Goal: Task Accomplishment & Management: Manage account settings

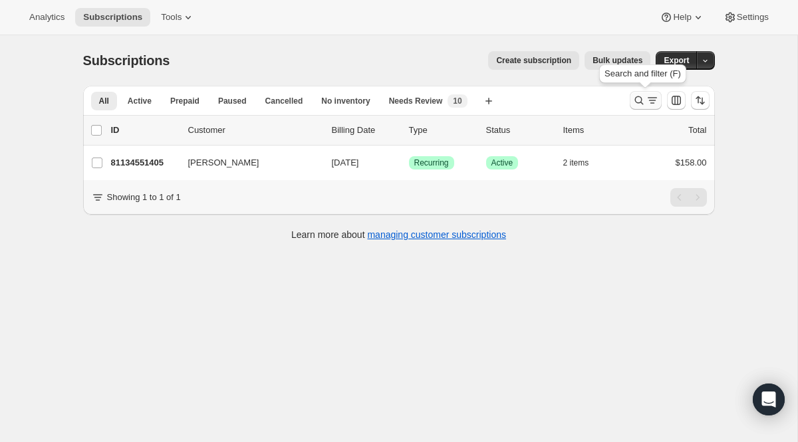
click at [651, 98] on icon "Search and filter results" at bounding box center [651, 97] width 9 height 1
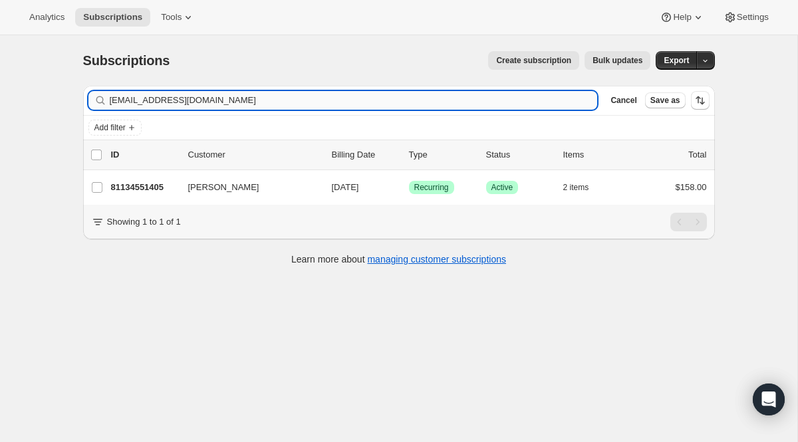
drag, startPoint x: 624, startPoint y: 94, endPoint x: 122, endPoint y: 102, distance: 502.6
click at [122, 102] on input "[EMAIL_ADDRESS][DOMAIN_NAME]" at bounding box center [354, 100] width 488 height 19
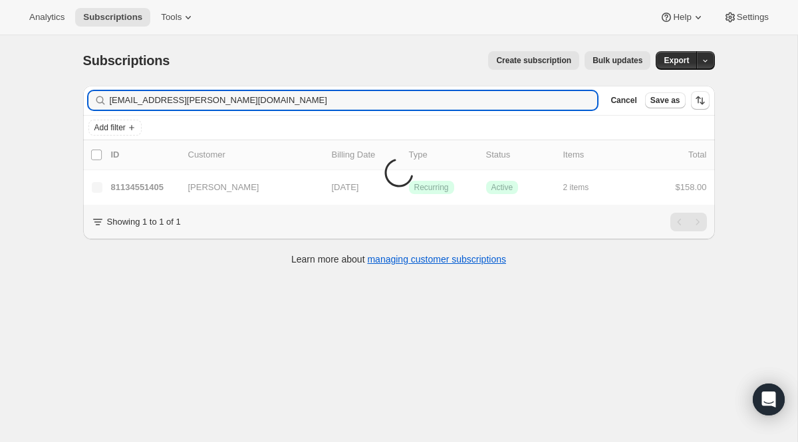
drag, startPoint x: 250, startPoint y: 104, endPoint x: 4, endPoint y: 67, distance: 248.7
click at [4, 67] on div "Subscriptions. This page is ready Subscriptions Create subscription Bulk update…" at bounding box center [398, 256] width 797 height 442
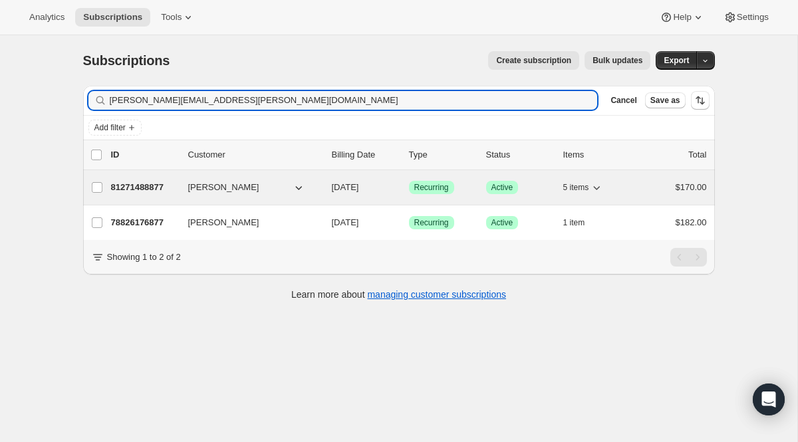
type input "[PERSON_NAME][EMAIL_ADDRESS][PERSON_NAME][DOMAIN_NAME]"
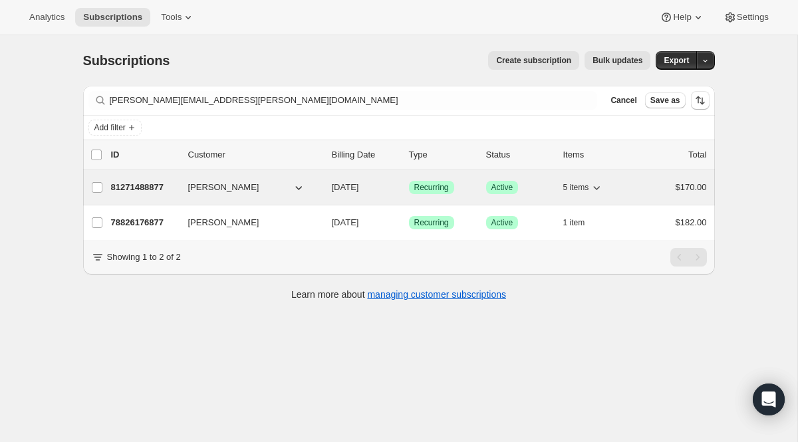
click at [434, 189] on span "Recurring" at bounding box center [431, 187] width 35 height 11
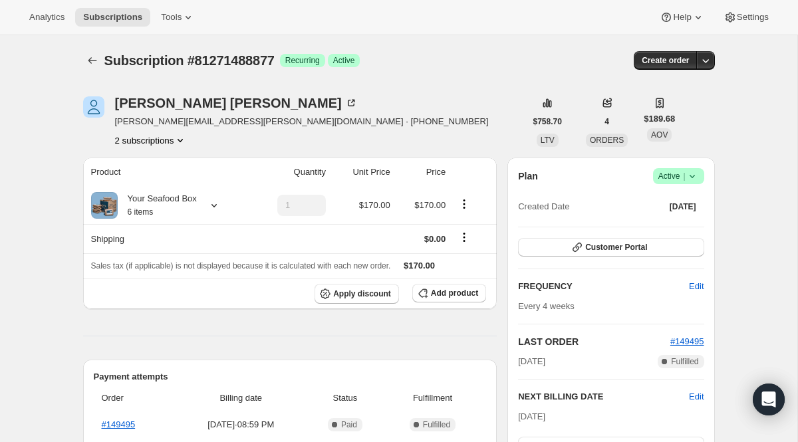
click at [173, 138] on button "2 subscriptions" at bounding box center [151, 140] width 72 height 13
click at [164, 160] on span "78826176877" at bounding box center [150, 165] width 92 height 13
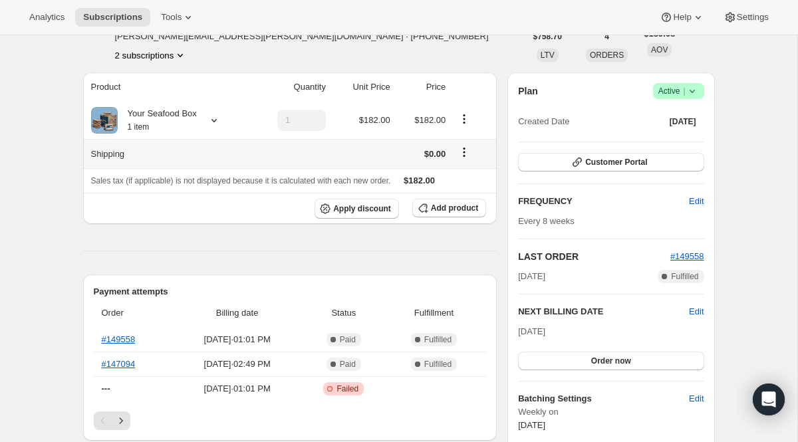
scroll to position [155, 0]
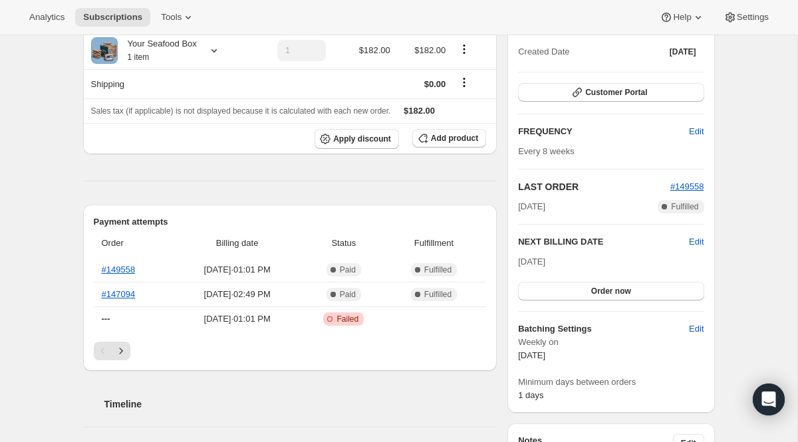
click at [274, 233] on th "Billing date" at bounding box center [236, 243] width 129 height 29
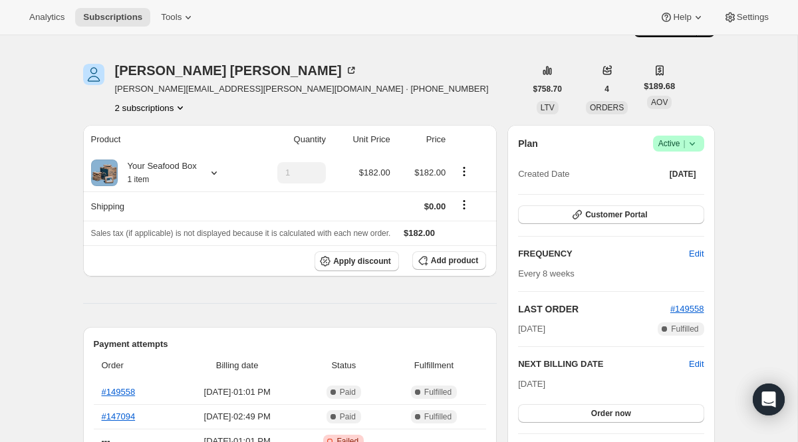
scroll to position [0, 0]
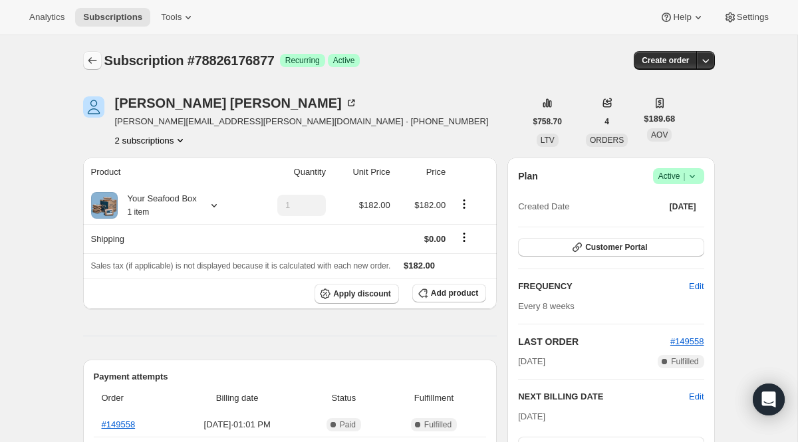
click at [97, 57] on icon "Subscriptions" at bounding box center [92, 60] width 13 height 13
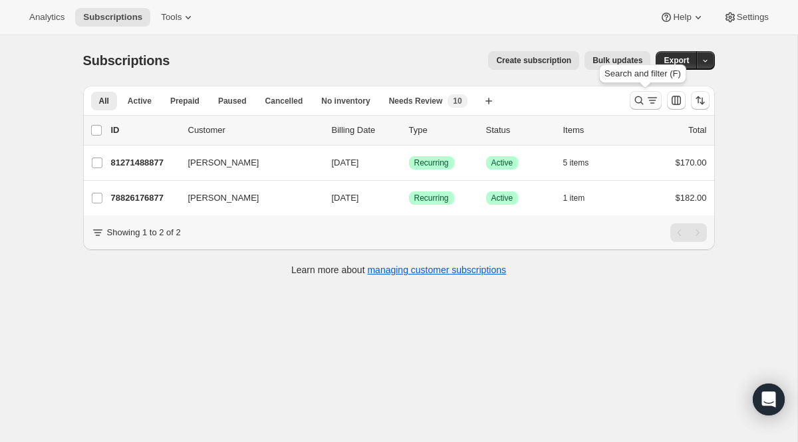
click at [647, 100] on icon "Search and filter results" at bounding box center [651, 100] width 13 height 13
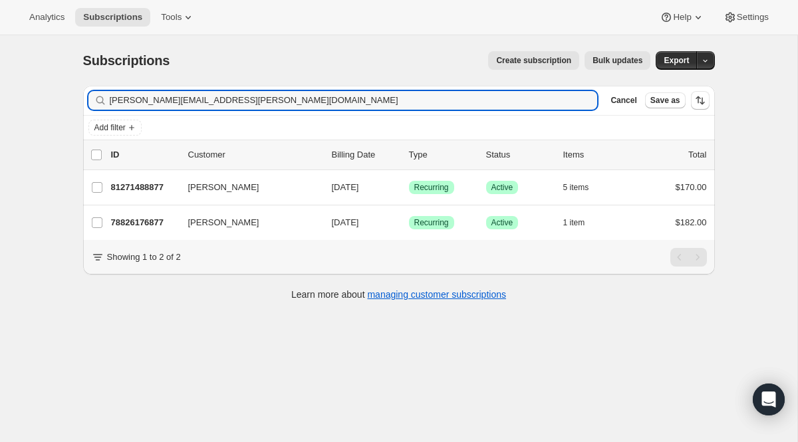
drag, startPoint x: 190, startPoint y: 93, endPoint x: -85, endPoint y: 23, distance: 284.1
click at [0, 23] on html "Analytics Subscriptions Tools Help Settings Skip to content Subscriptions. This…" at bounding box center [399, 221] width 798 height 442
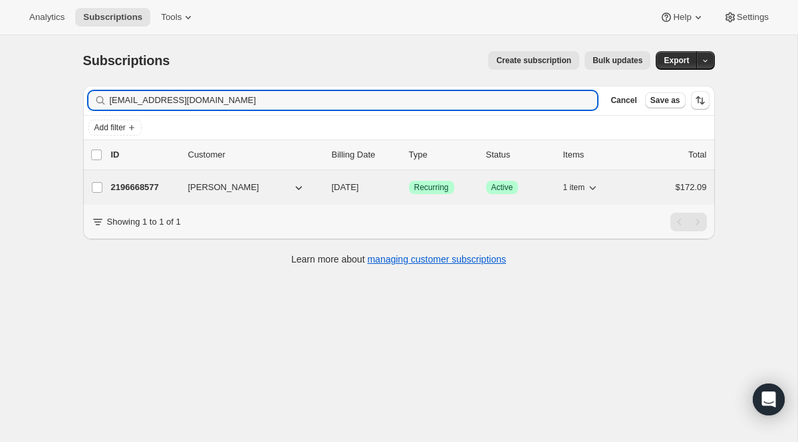
type input "[EMAIL_ADDRESS][DOMAIN_NAME]"
click at [421, 185] on span "Recurring" at bounding box center [431, 187] width 35 height 11
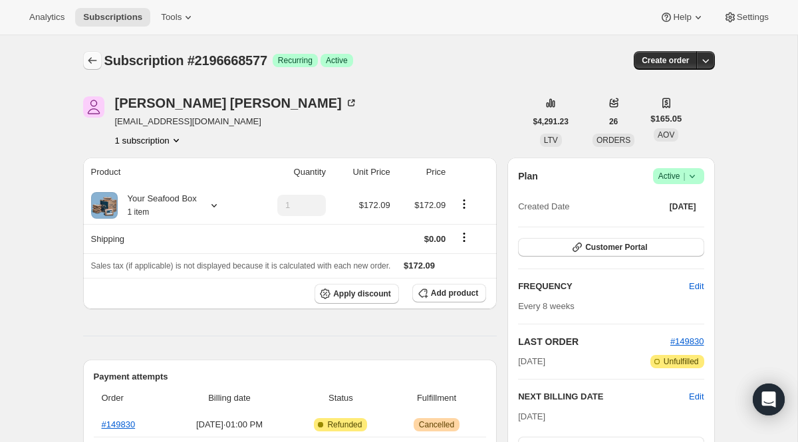
click at [83, 56] on button "Subscriptions" at bounding box center [92, 60] width 19 height 19
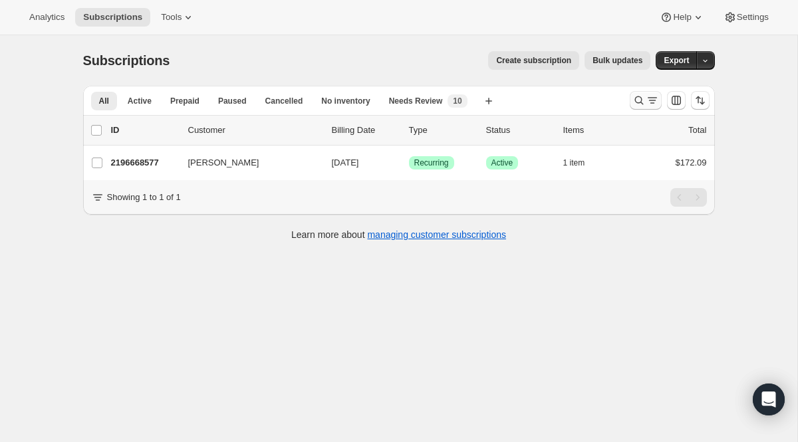
click at [651, 102] on icon "Search and filter results" at bounding box center [651, 100] width 13 height 13
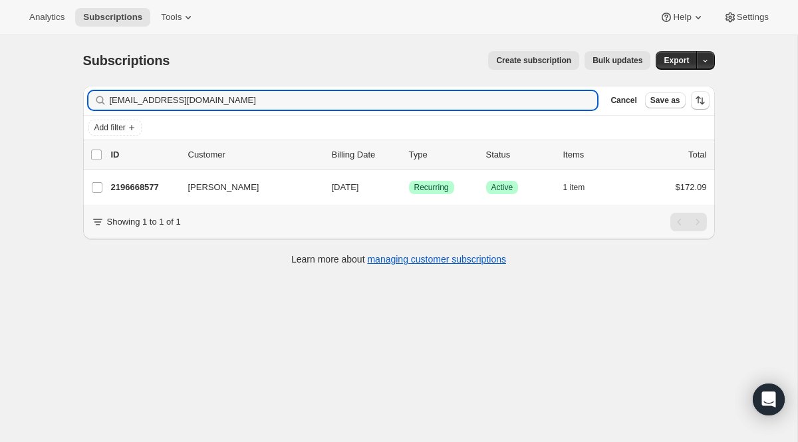
drag, startPoint x: 278, startPoint y: 103, endPoint x: 64, endPoint y: 103, distance: 214.0
click at [64, 103] on div "Subscriptions. This page is ready Subscriptions Create subscription Bulk update…" at bounding box center [398, 256] width 797 height 442
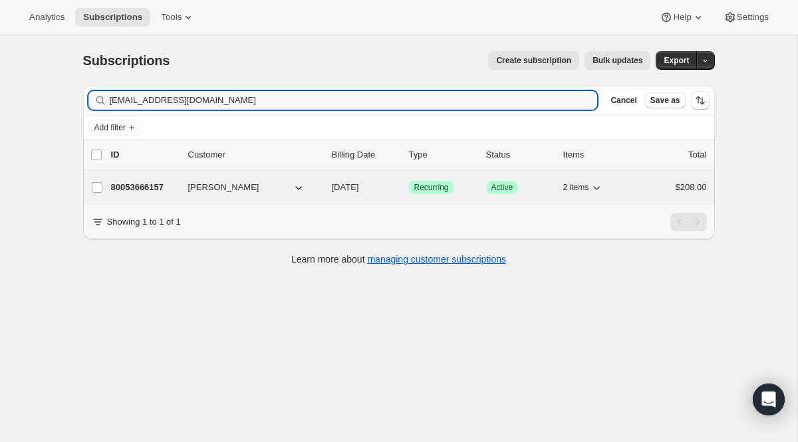
type input "[EMAIL_ADDRESS][DOMAIN_NAME]"
click at [430, 185] on span "Recurring" at bounding box center [431, 187] width 35 height 11
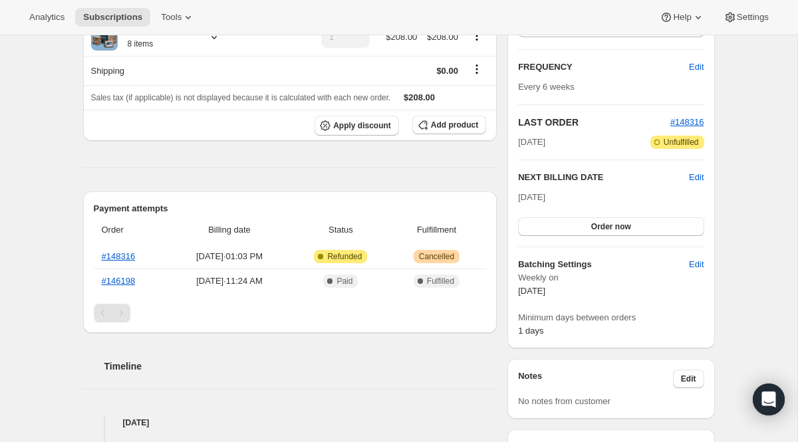
scroll to position [70, 0]
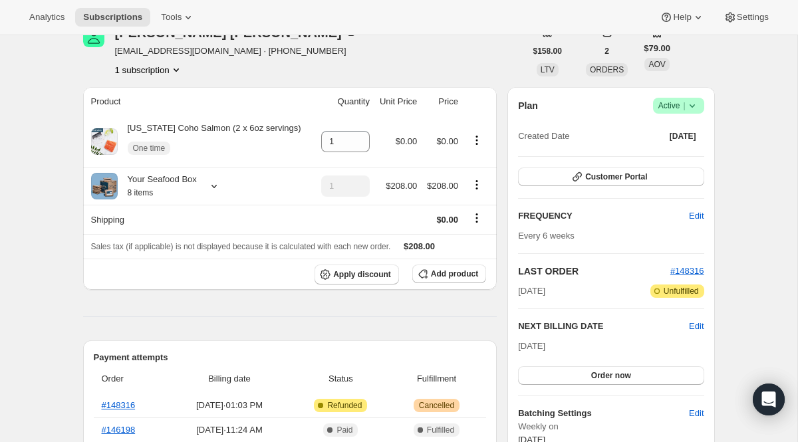
click at [673, 94] on div "Plan Success Active | Created Date [DATE] Customer Portal FREQUENCY Edit Every …" at bounding box center [610, 292] width 207 height 410
click at [673, 98] on span "Success Active |" at bounding box center [678, 106] width 51 height 16
click at [673, 110] on span "Active |" at bounding box center [678, 105] width 41 height 13
click at [673, 109] on span "Active |" at bounding box center [678, 105] width 41 height 13
click at [671, 127] on span "Pause subscription" at bounding box center [671, 132] width 73 height 10
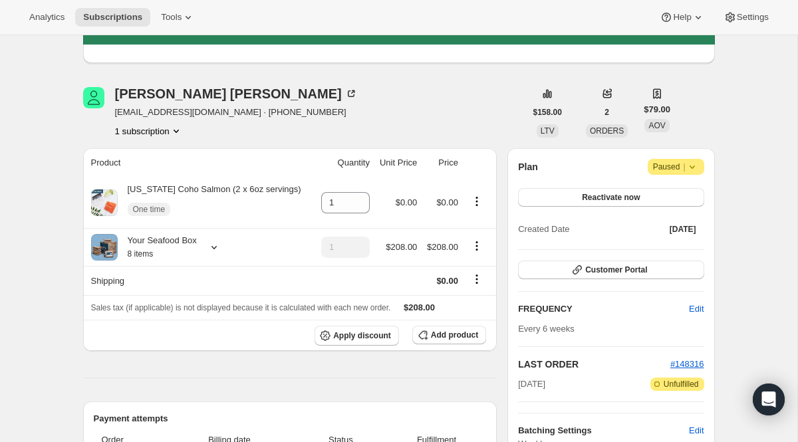
scroll to position [0, 0]
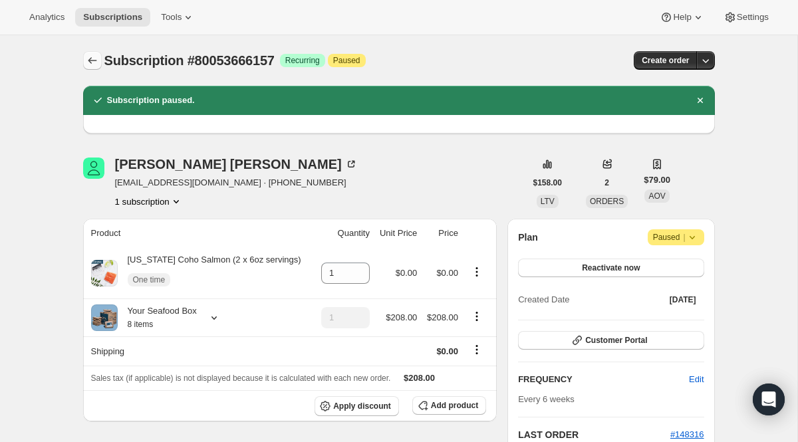
click at [92, 53] on button "Subscriptions" at bounding box center [92, 60] width 19 height 19
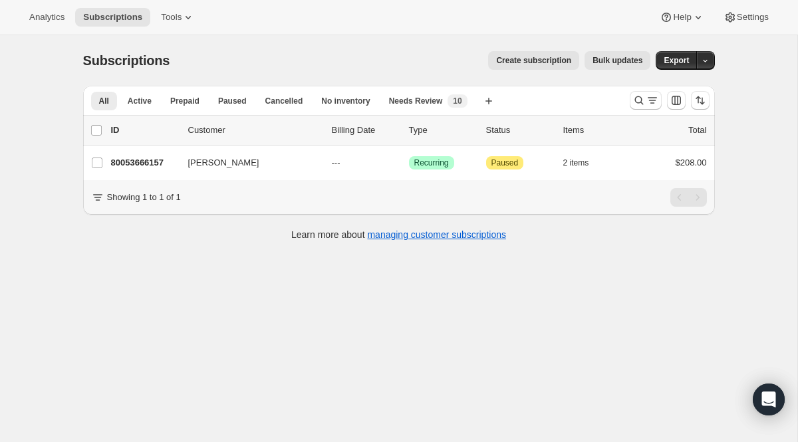
click at [637, 86] on div "All Active Prepaid Paused Cancelled No inventory Needs Review More views All Ac…" at bounding box center [398, 100] width 631 height 29
click at [637, 91] on button "Search and filter results" at bounding box center [645, 100] width 32 height 19
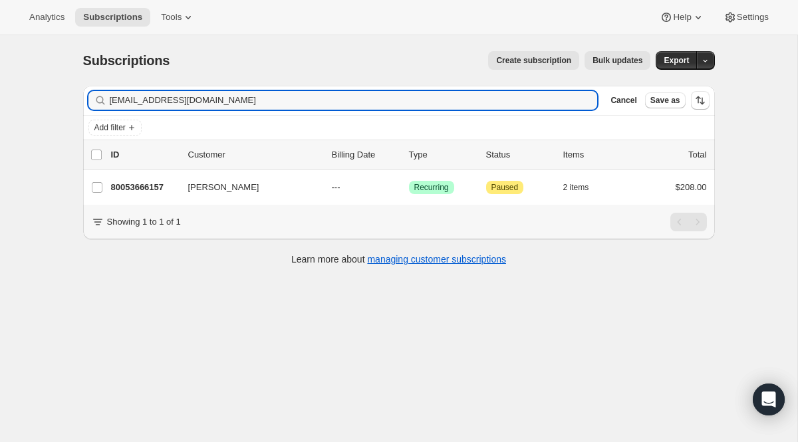
drag, startPoint x: 216, startPoint y: 76, endPoint x: -3, endPoint y: 57, distance: 220.1
click at [0, 57] on html "Analytics Subscriptions Tools Help Settings Skip to content Subscriptions. This…" at bounding box center [399, 221] width 798 height 442
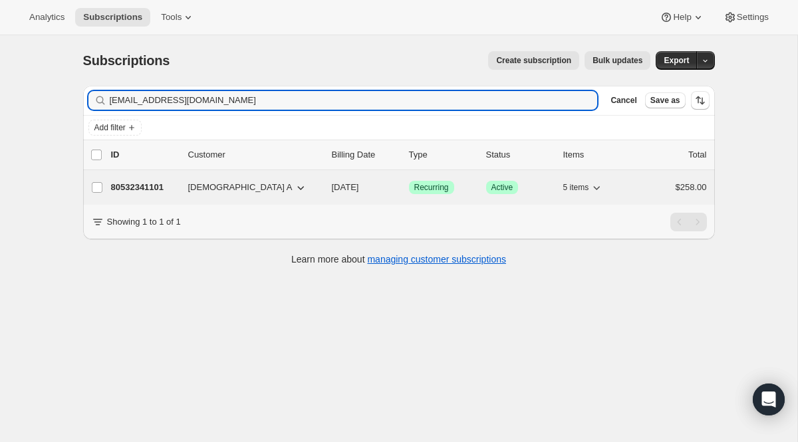
type input "[EMAIL_ADDRESS][DOMAIN_NAME]"
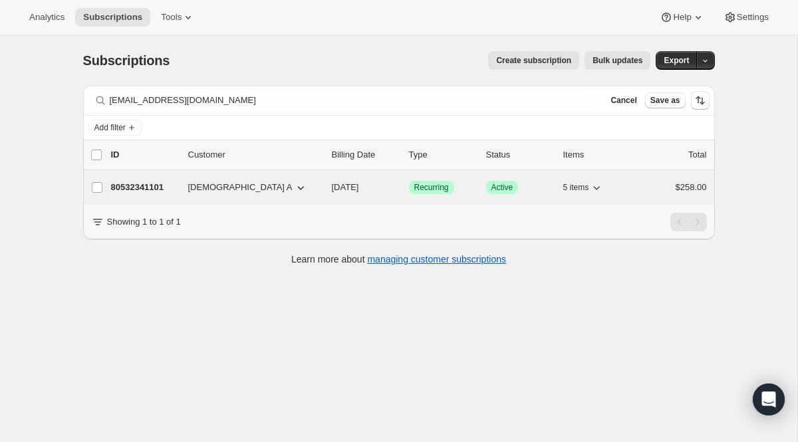
click at [435, 188] on span "Recurring" at bounding box center [431, 187] width 35 height 11
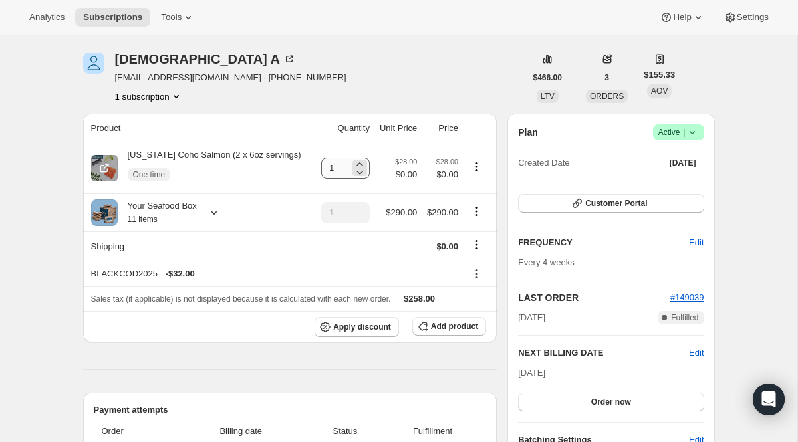
scroll to position [48, 0]
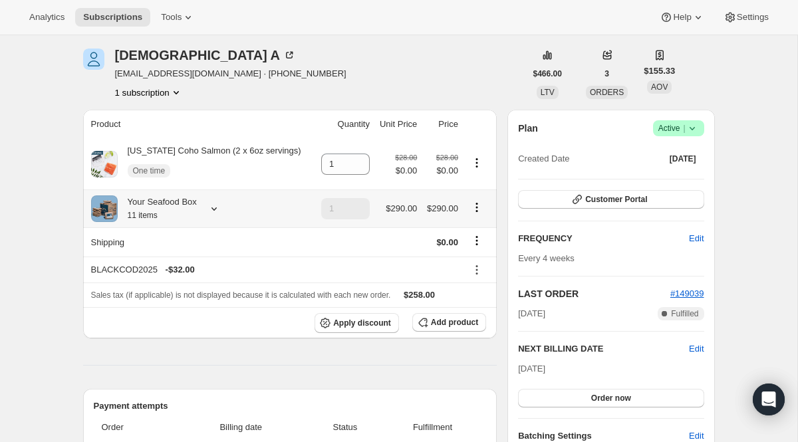
click at [217, 214] on icon at bounding box center [213, 208] width 13 height 13
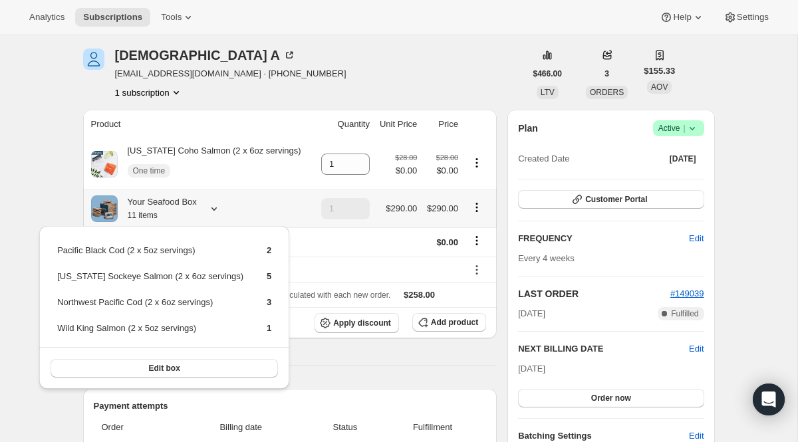
click at [217, 214] on icon at bounding box center [213, 208] width 13 height 13
